Goal: Task Accomplishment & Management: Complete application form

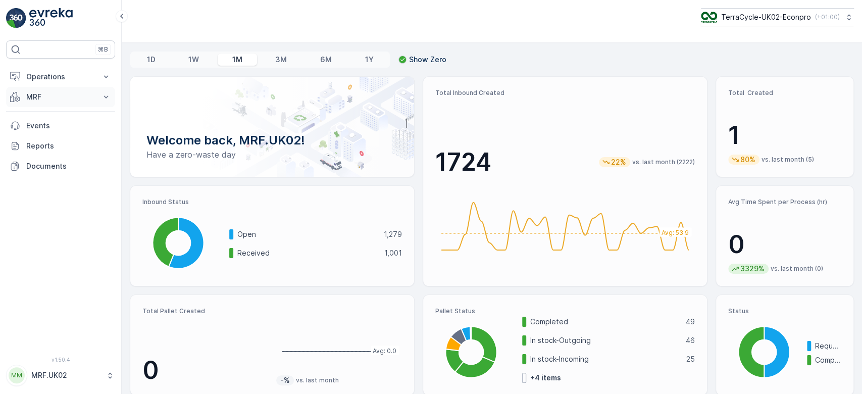
click at [82, 92] on p "MRF" at bounding box center [60, 97] width 69 height 10
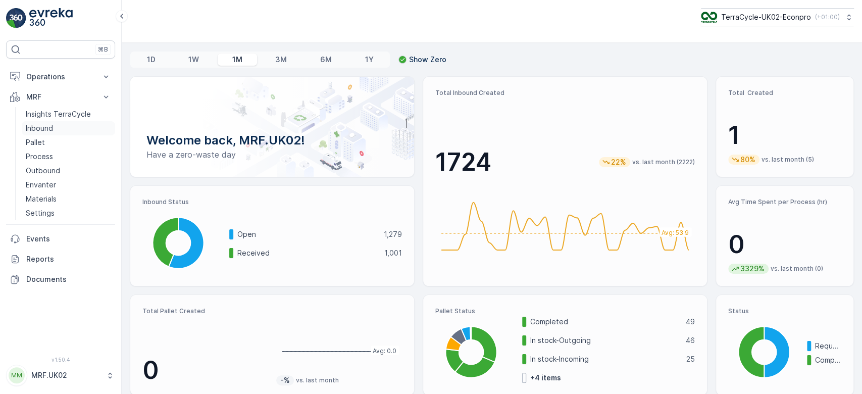
click at [58, 127] on link "Inbound" at bounding box center [68, 128] width 93 height 14
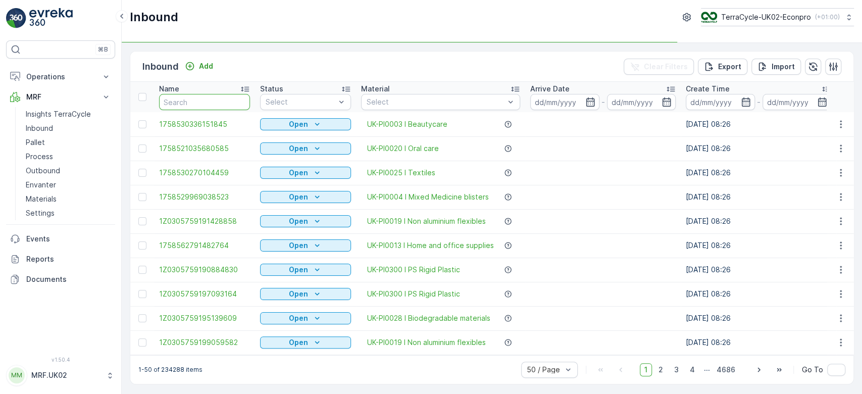
click at [186, 97] on input "text" at bounding box center [204, 102] width 91 height 16
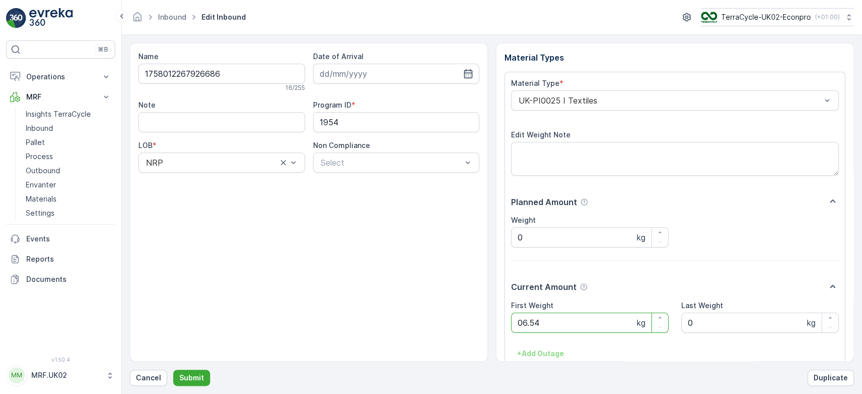
click at [173, 370] on button "Submit" at bounding box center [191, 378] width 37 height 16
click at [148, 371] on button "Cancel" at bounding box center [148, 378] width 37 height 16
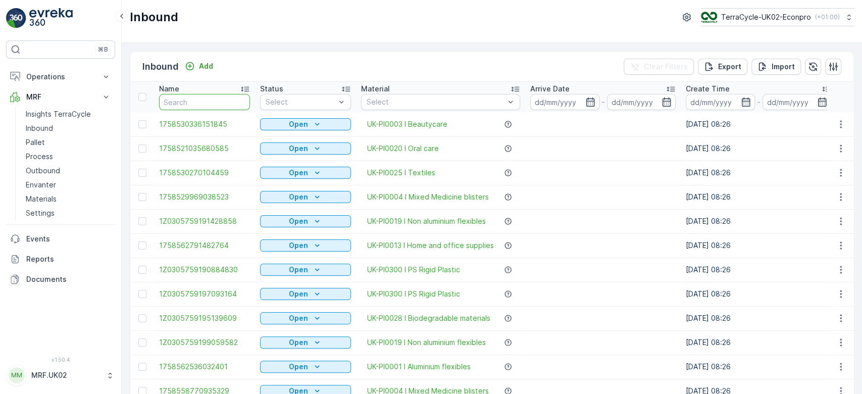
click at [191, 107] on input "text" at bounding box center [204, 102] width 91 height 16
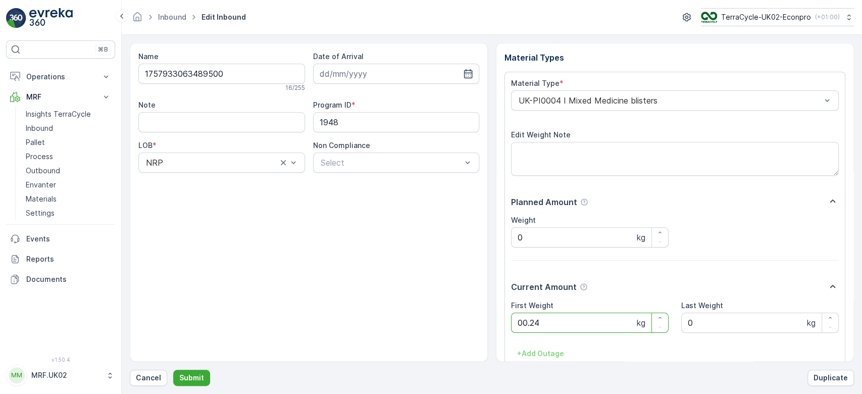
click at [173, 370] on button "Submit" at bounding box center [191, 378] width 37 height 16
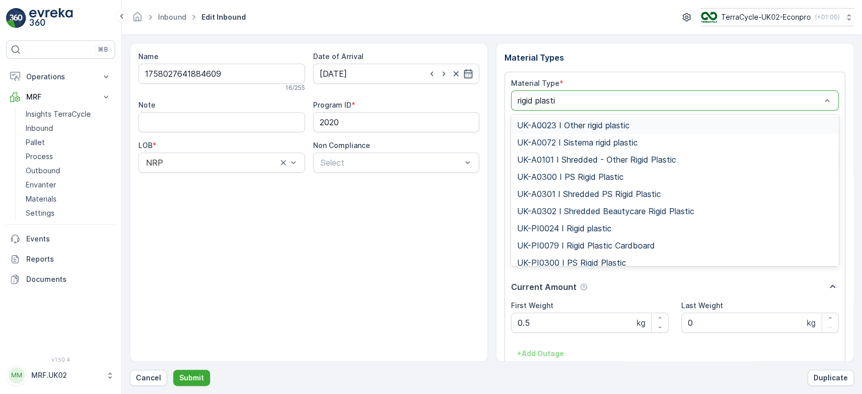
type input "rigid plastic"
click at [599, 225] on span "UK-PI0024 I Rigid plastic" at bounding box center [564, 228] width 94 height 9
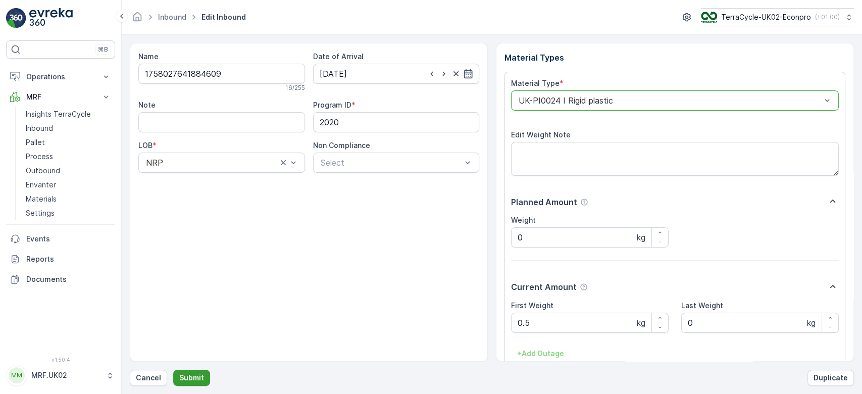
click at [188, 382] on p "Submit" at bounding box center [191, 378] width 25 height 10
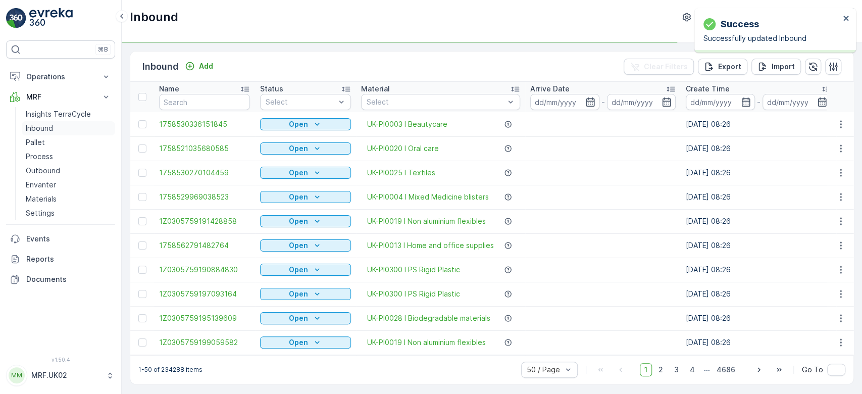
click at [60, 130] on link "Inbound" at bounding box center [68, 128] width 93 height 14
click at [186, 102] on input "text" at bounding box center [204, 102] width 91 height 16
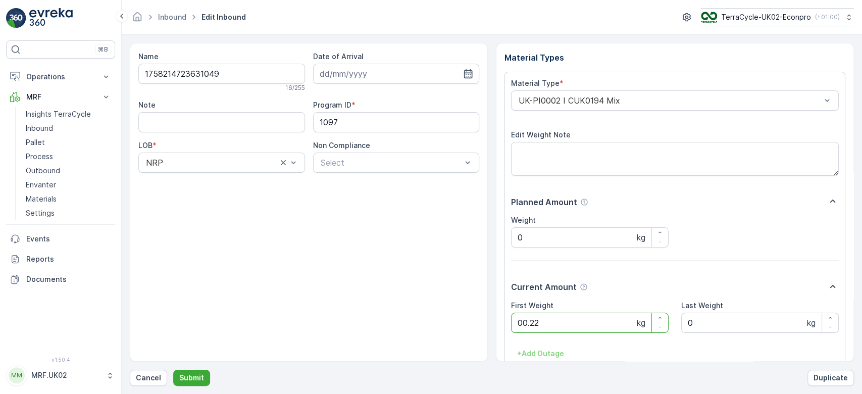
click at [173, 370] on button "Submit" at bounding box center [191, 378] width 37 height 16
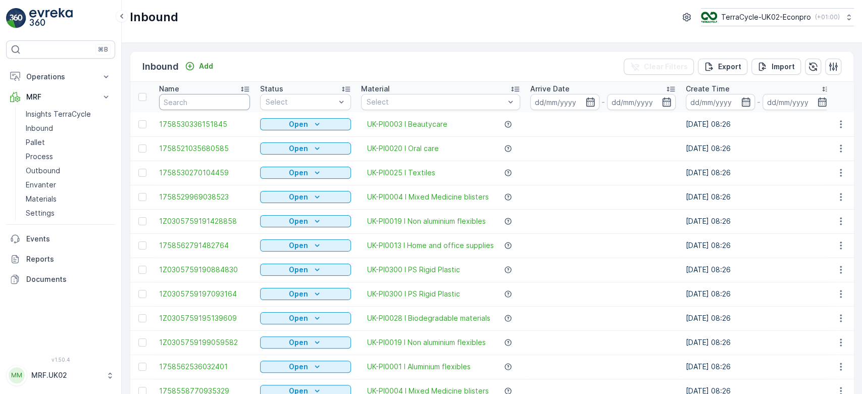
click at [186, 102] on input "text" at bounding box center [204, 102] width 91 height 16
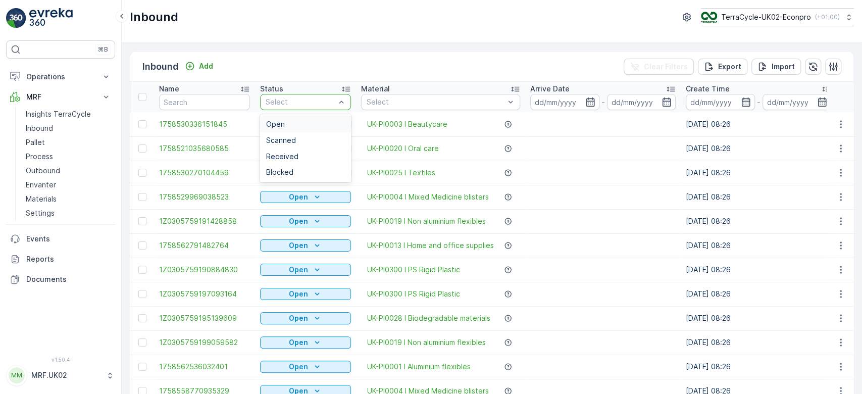
click at [320, 95] on div "Select" at bounding box center [305, 102] width 91 height 16
click at [298, 137] on div "Scanned" at bounding box center [305, 140] width 79 height 8
